Goal: Task Accomplishment & Management: Use online tool/utility

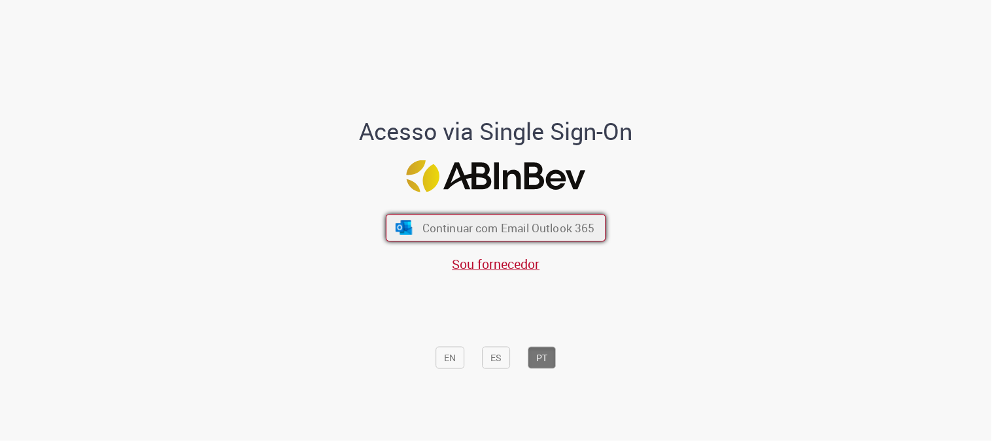
click at [495, 235] on button "Continuar com Email Outlook 365" at bounding box center [496, 227] width 220 height 27
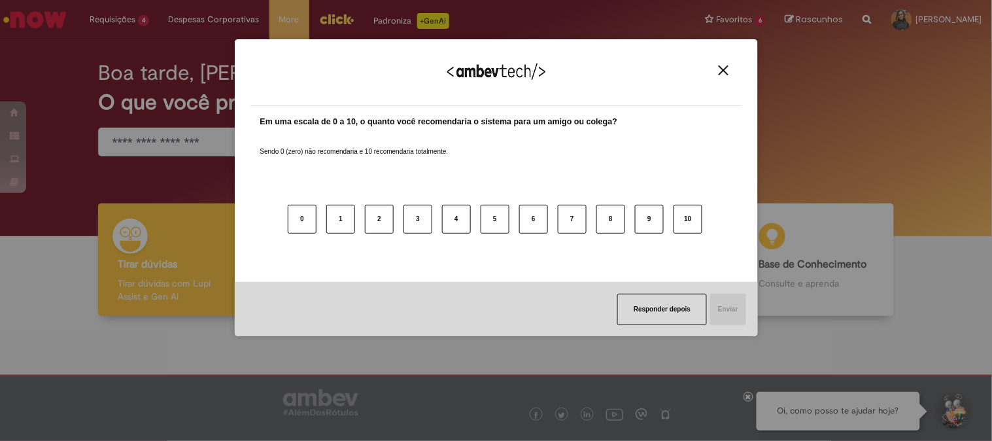
click at [720, 69] on img "Close" at bounding box center [724, 70] width 10 height 10
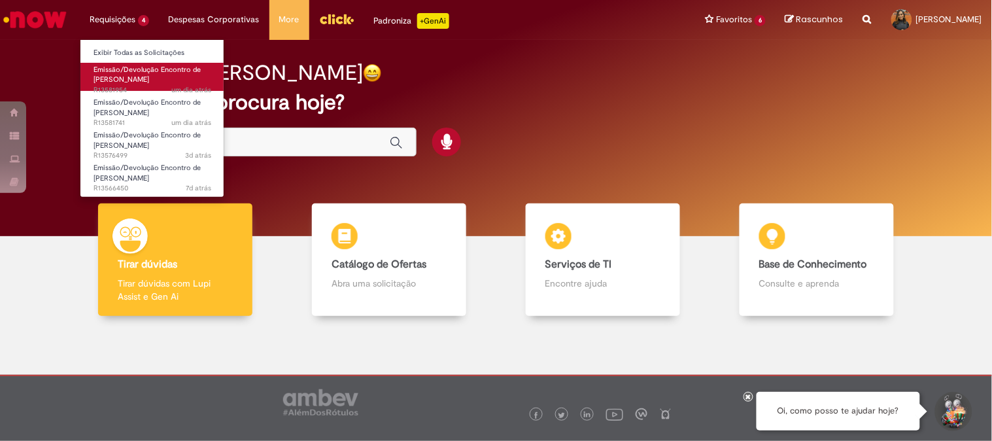
click at [114, 77] on span "Emissão/Devolução Encontro de [PERSON_NAME]" at bounding box center [147, 75] width 107 height 20
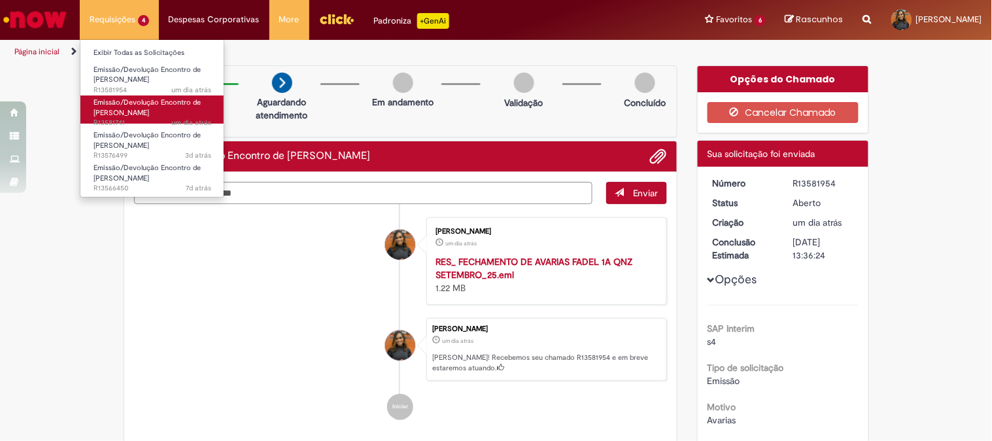
click at [118, 113] on span "Emissão/Devolução Encontro de [PERSON_NAME]" at bounding box center [147, 107] width 107 height 20
